Goal: Navigation & Orientation: Understand site structure

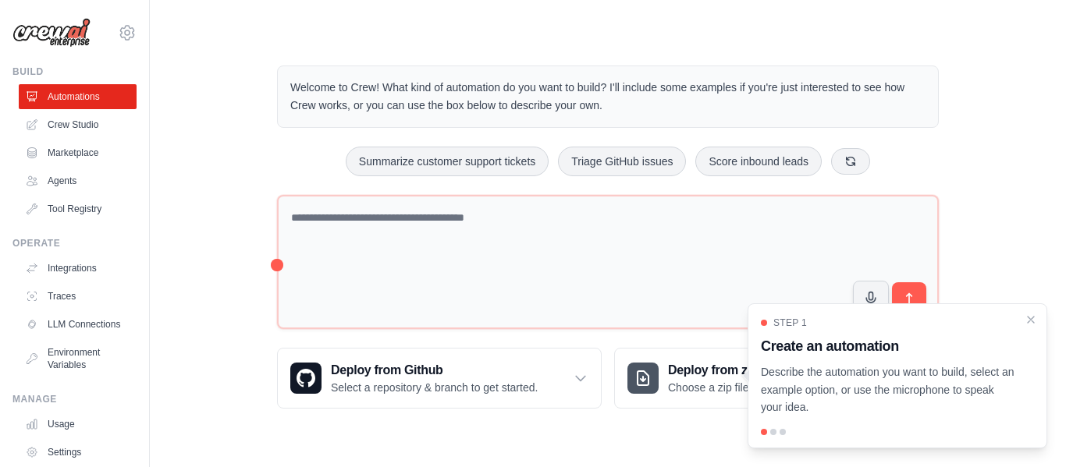
click at [792, 441] on div "Step 1 Create an automation Describe the automation you want to build, select a…" at bounding box center [898, 376] width 300 height 145
click at [1032, 319] on icon "Close walkthrough" at bounding box center [1031, 319] width 14 height 14
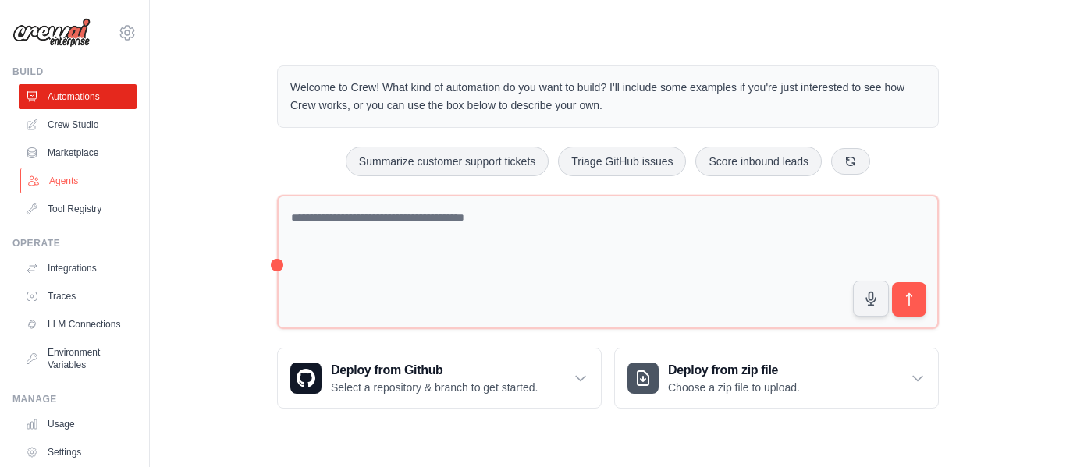
click at [86, 183] on link "Agents" at bounding box center [79, 181] width 118 height 25
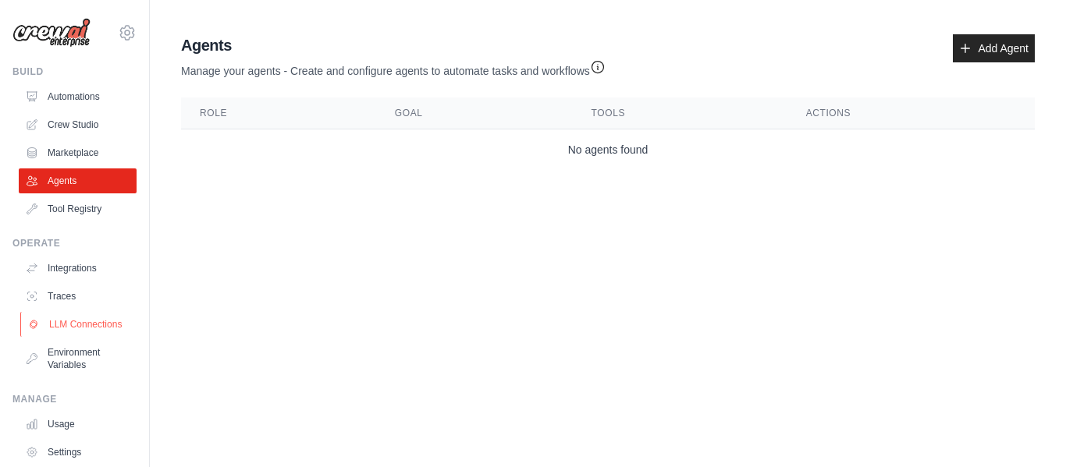
click at [71, 329] on link "LLM Connections" at bounding box center [79, 324] width 118 height 25
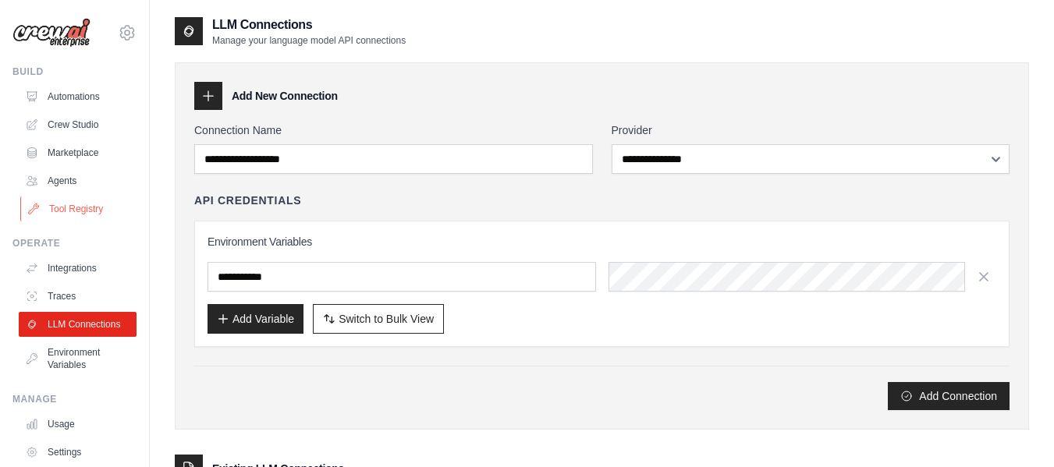
click at [74, 204] on link "Tool Registry" at bounding box center [79, 209] width 118 height 25
